Goal: Information Seeking & Learning: Learn about a topic

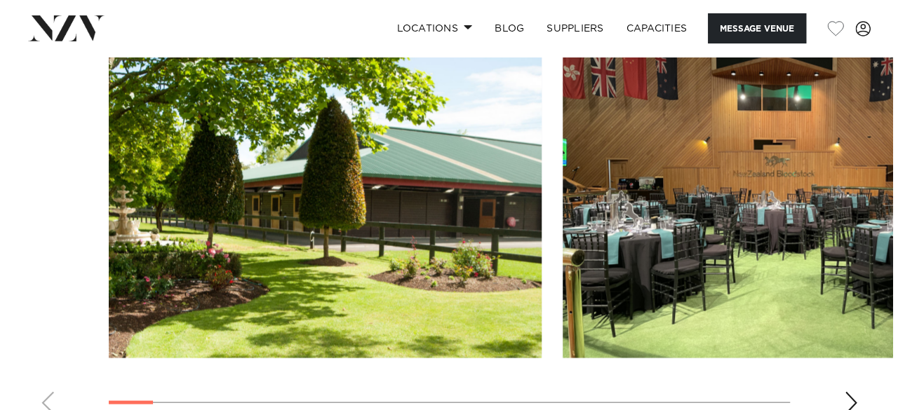
scroll to position [1318, 0]
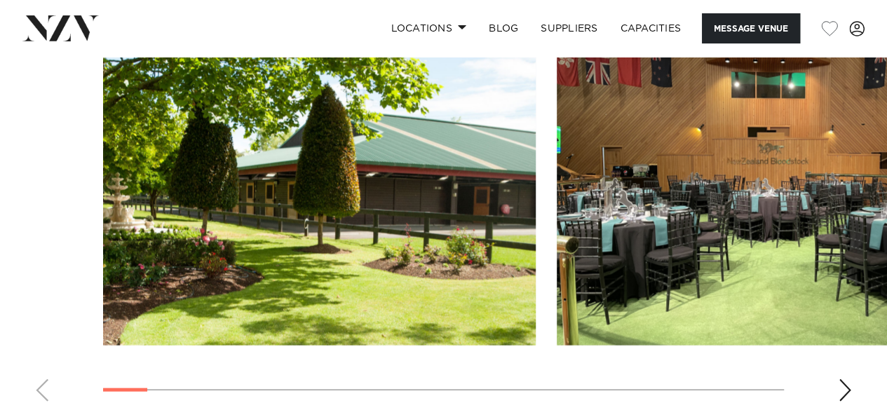
click at [746, 263] on img "2 / 23" at bounding box center [773, 186] width 433 height 318
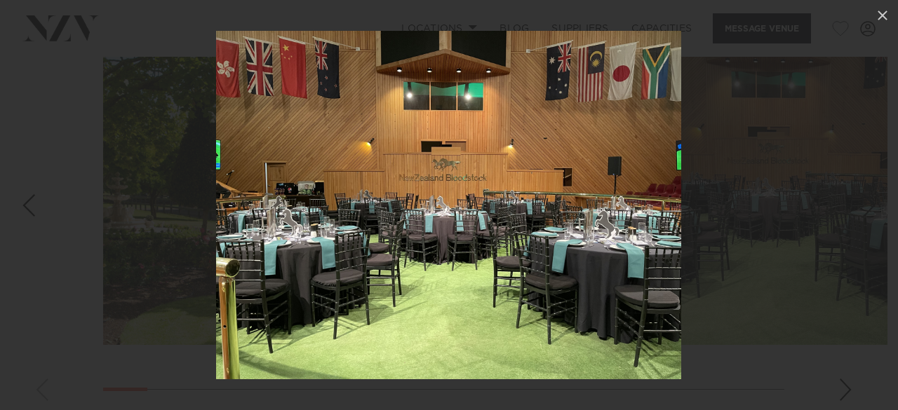
click at [578, 222] on img at bounding box center [448, 205] width 465 height 348
click at [879, 13] on icon at bounding box center [882, 16] width 10 height 10
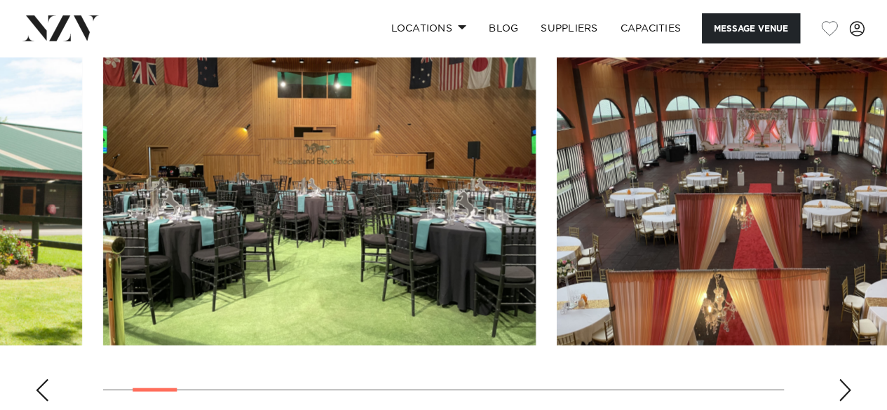
click at [848, 379] on div "Next slide" at bounding box center [845, 390] width 14 height 22
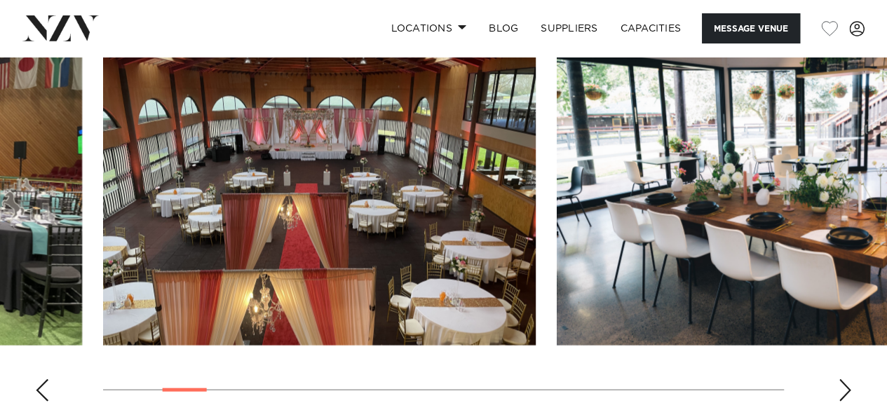
click at [848, 379] on div "Next slide" at bounding box center [845, 390] width 14 height 22
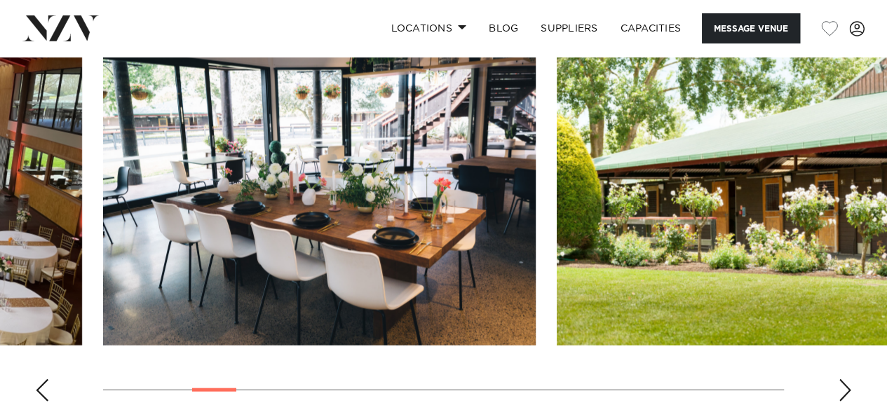
click at [848, 379] on div "Next slide" at bounding box center [845, 390] width 14 height 22
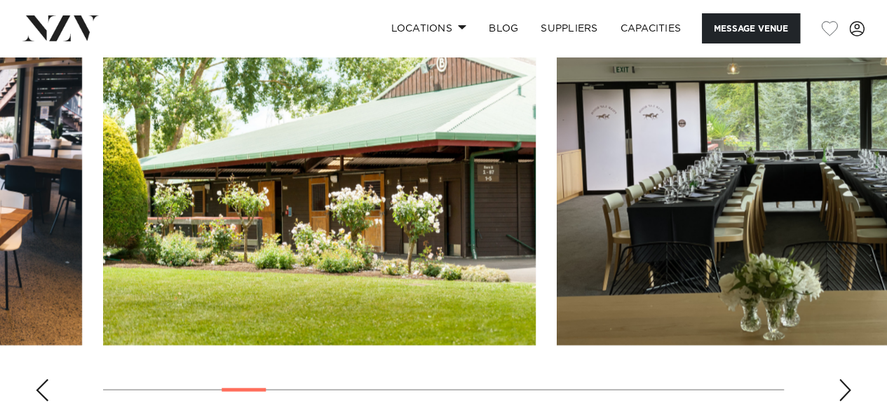
click at [848, 379] on div "Next slide" at bounding box center [845, 390] width 14 height 22
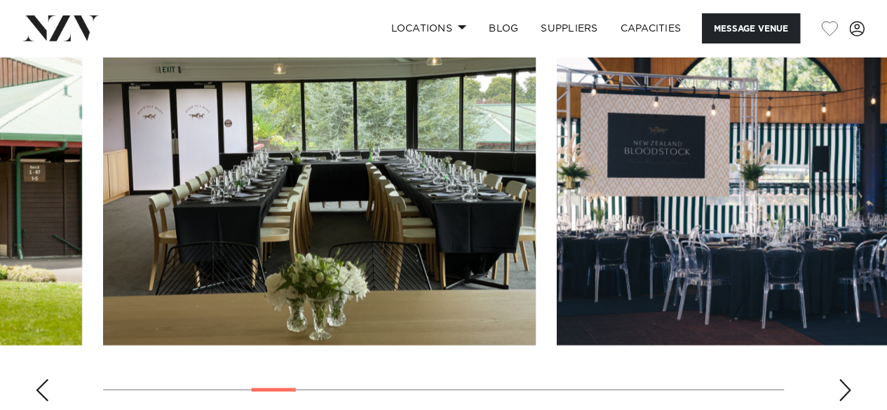
click at [848, 379] on div "Next slide" at bounding box center [845, 390] width 14 height 22
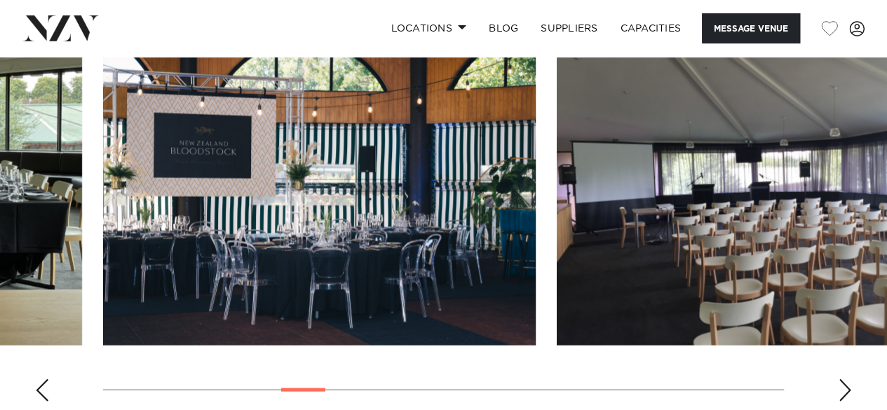
click at [848, 379] on div "Next slide" at bounding box center [845, 390] width 14 height 22
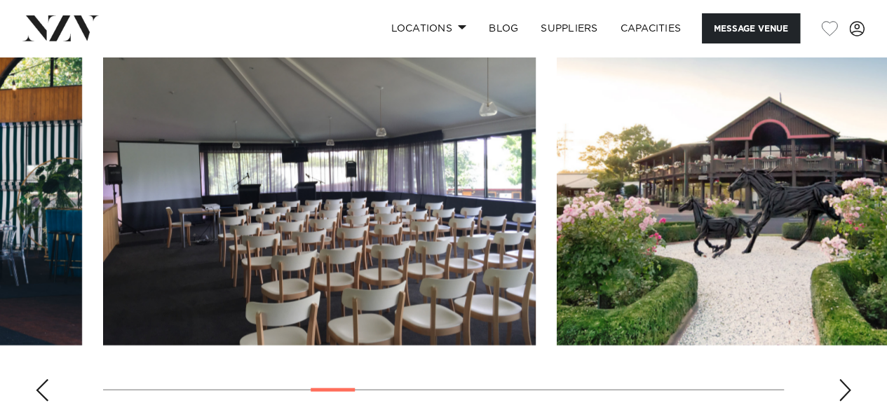
click at [848, 379] on div "Next slide" at bounding box center [845, 390] width 14 height 22
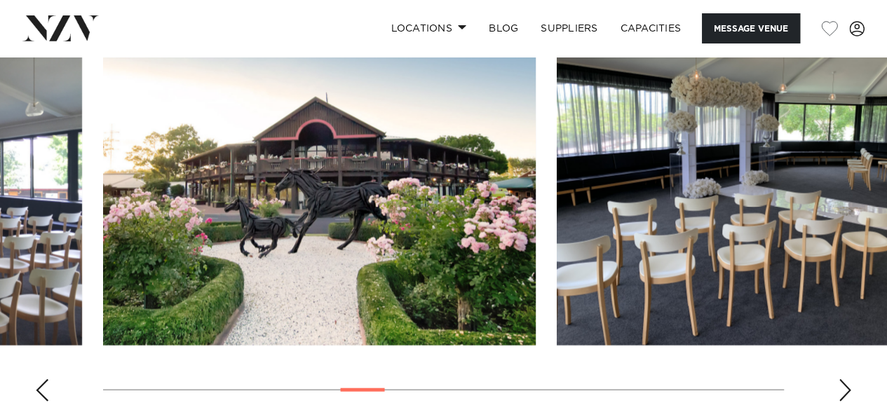
click at [848, 379] on div "Next slide" at bounding box center [845, 390] width 14 height 22
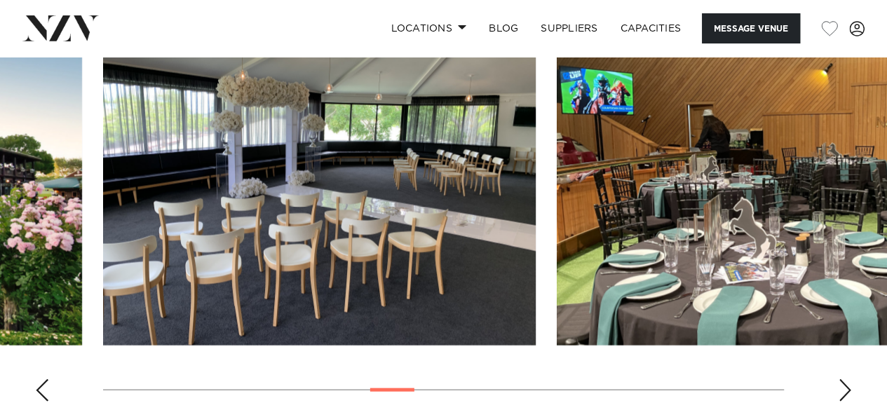
click at [848, 379] on div "Next slide" at bounding box center [845, 390] width 14 height 22
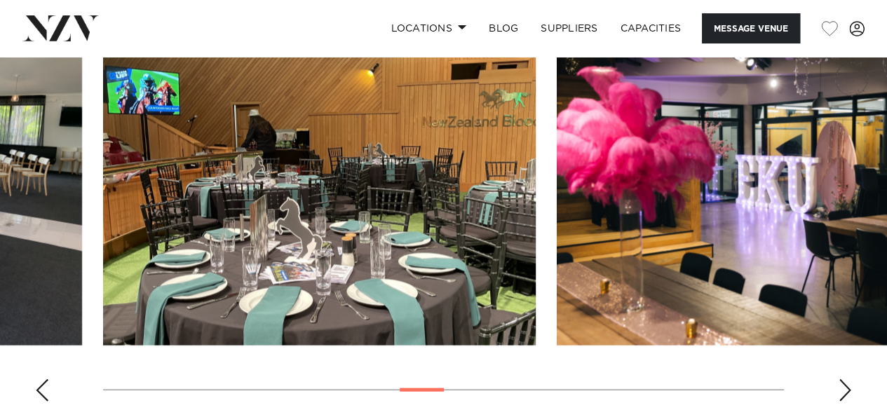
click at [848, 379] on div "Next slide" at bounding box center [845, 390] width 14 height 22
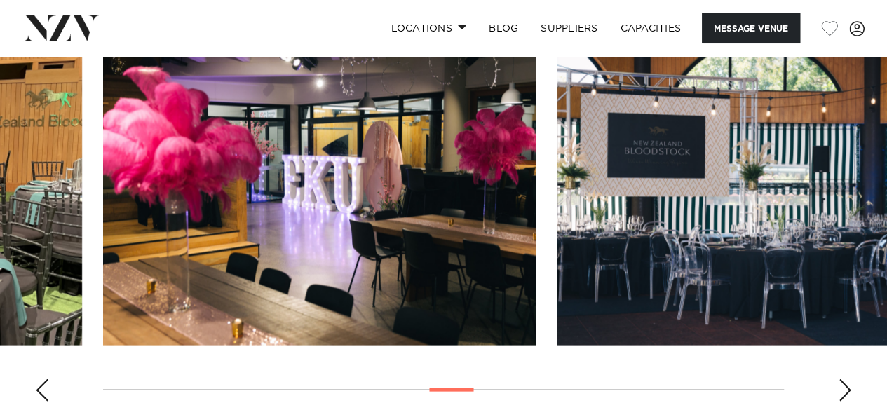
click at [848, 379] on div "Next slide" at bounding box center [845, 390] width 14 height 22
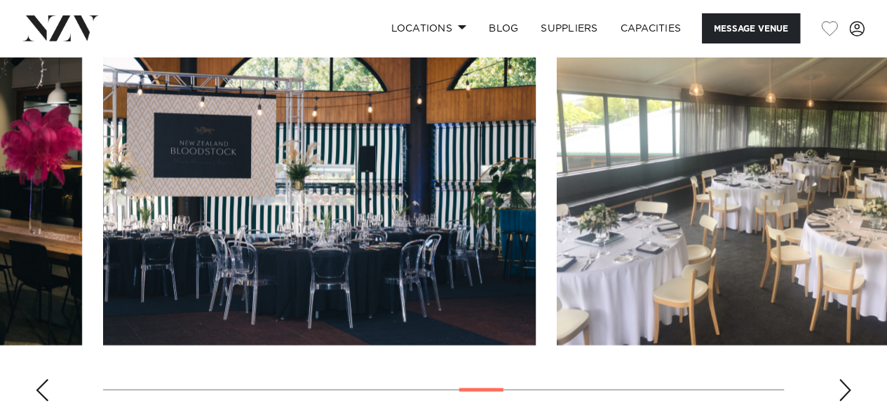
click at [848, 379] on div "Next slide" at bounding box center [845, 390] width 14 height 22
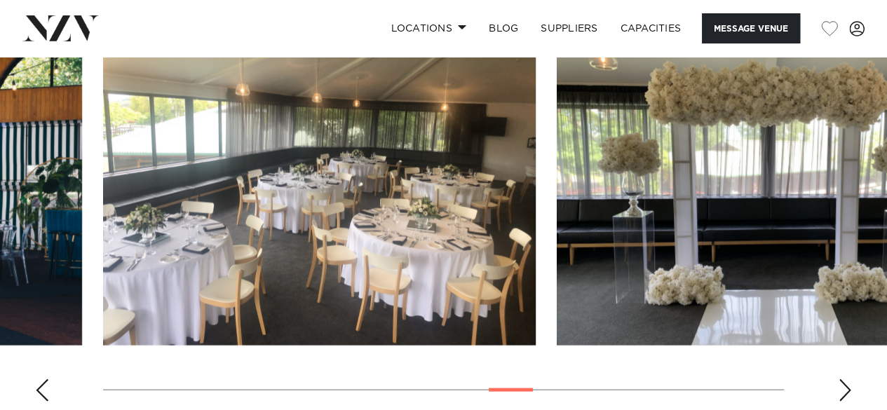
click at [353, 203] on img "14 / 23" at bounding box center [319, 186] width 433 height 318
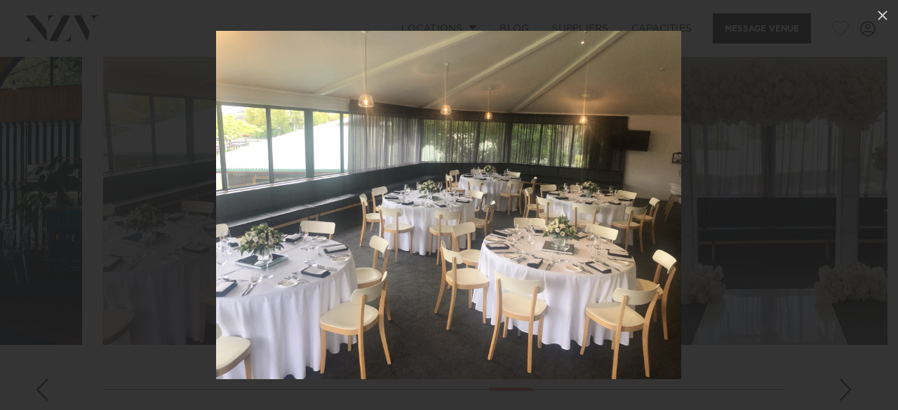
click at [615, 231] on img at bounding box center [448, 205] width 465 height 348
click at [837, 372] on div at bounding box center [449, 205] width 898 height 410
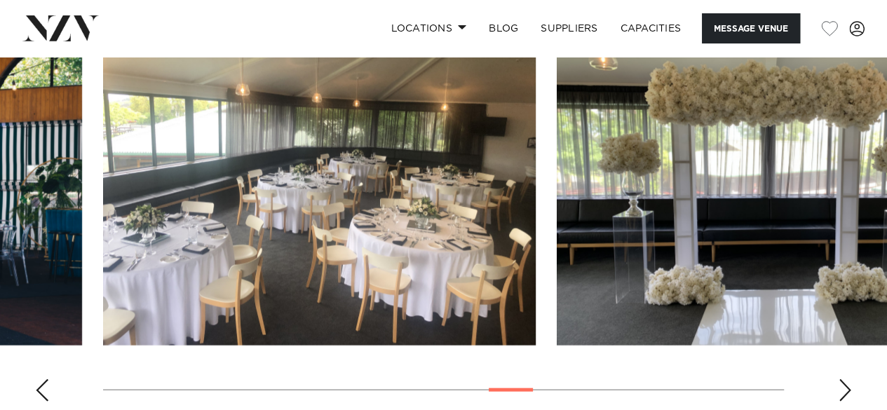
click at [838, 379] on div "Next slide" at bounding box center [845, 390] width 14 height 22
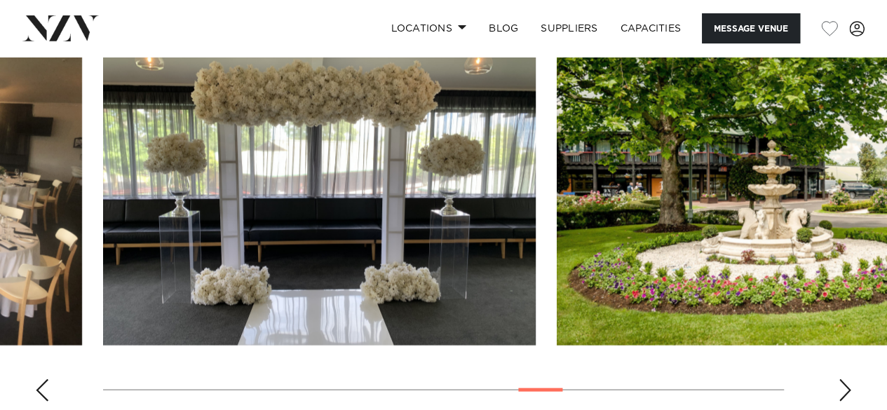
click at [838, 379] on div "Next slide" at bounding box center [845, 390] width 14 height 22
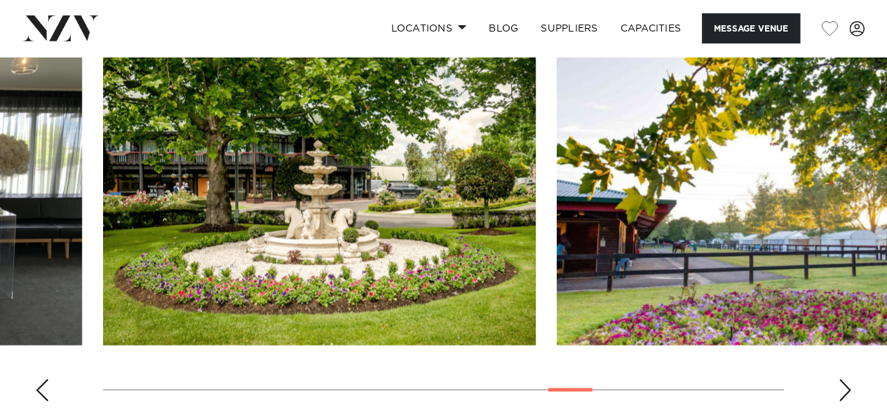
click at [838, 379] on div "Next slide" at bounding box center [845, 390] width 14 height 22
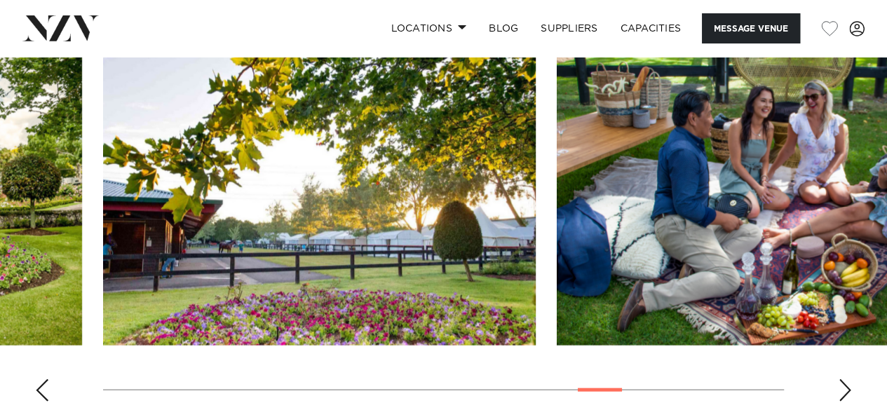
click at [838, 379] on div "Next slide" at bounding box center [845, 390] width 14 height 22
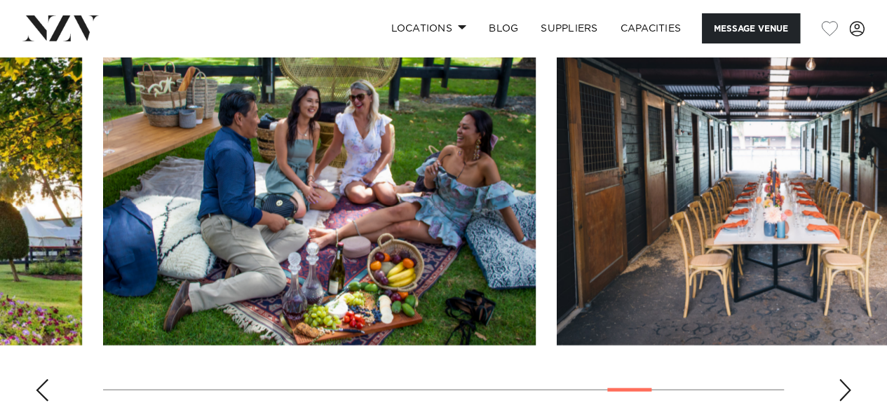
click at [838, 379] on div "Next slide" at bounding box center [845, 390] width 14 height 22
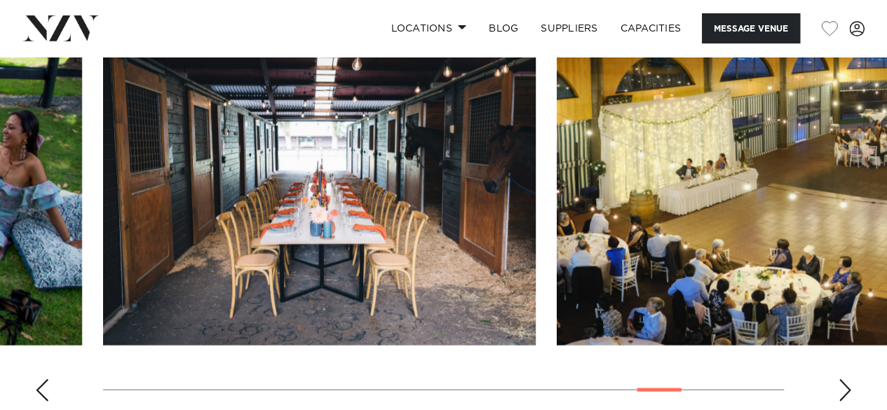
click at [789, 241] on img "20 / 23" at bounding box center [773, 186] width 433 height 318
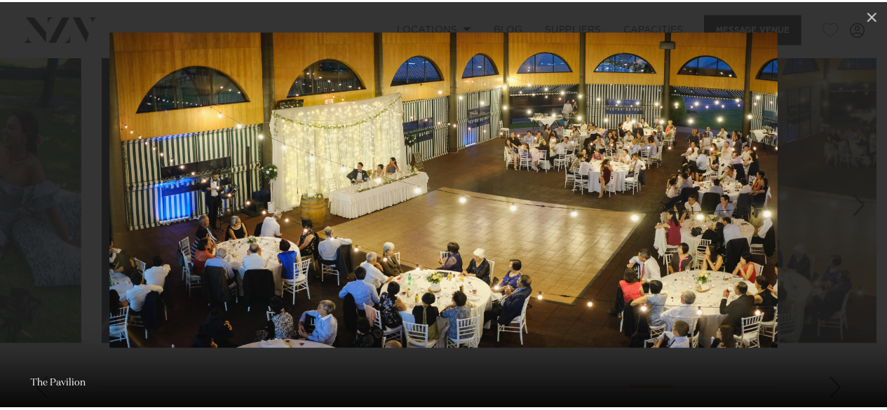
scroll to position [0, 11]
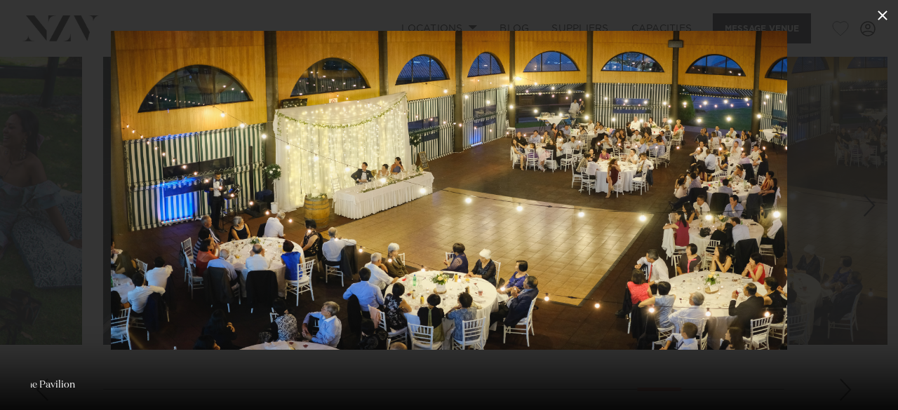
click at [886, 14] on icon at bounding box center [882, 15] width 17 height 17
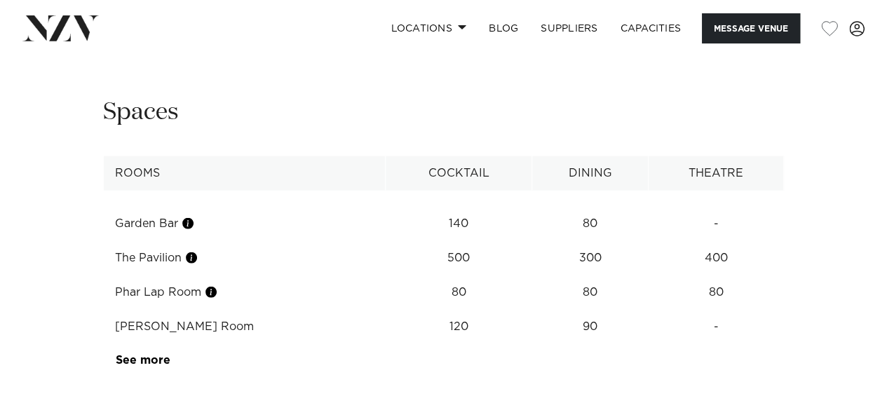
scroll to position [1691, 0]
click at [463, 27] on span at bounding box center [462, 27] width 9 height 5
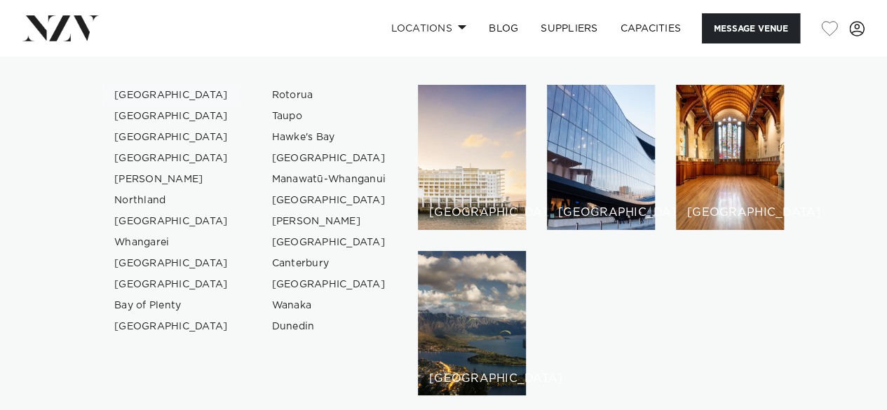
click at [150, 92] on link "[GEOGRAPHIC_DATA]" at bounding box center [171, 95] width 137 height 21
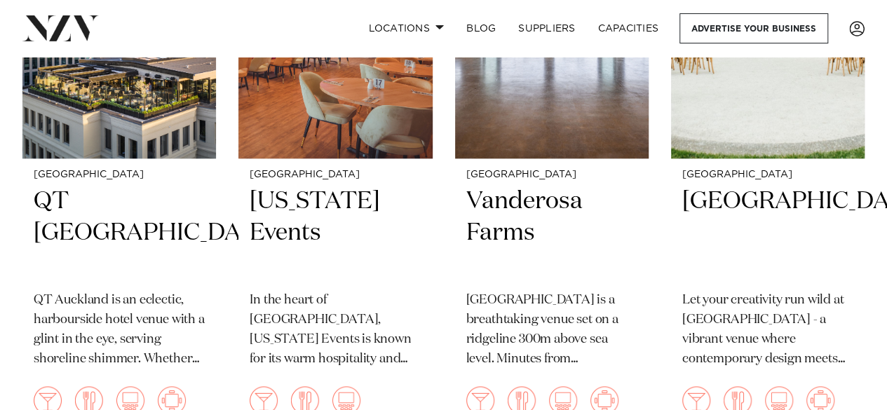
scroll to position [738, 0]
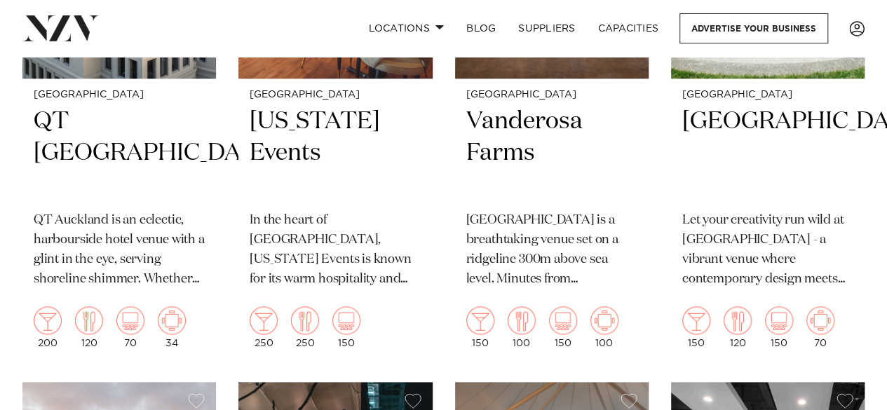
scroll to position [450, 0]
